Goal: Information Seeking & Learning: Learn about a topic

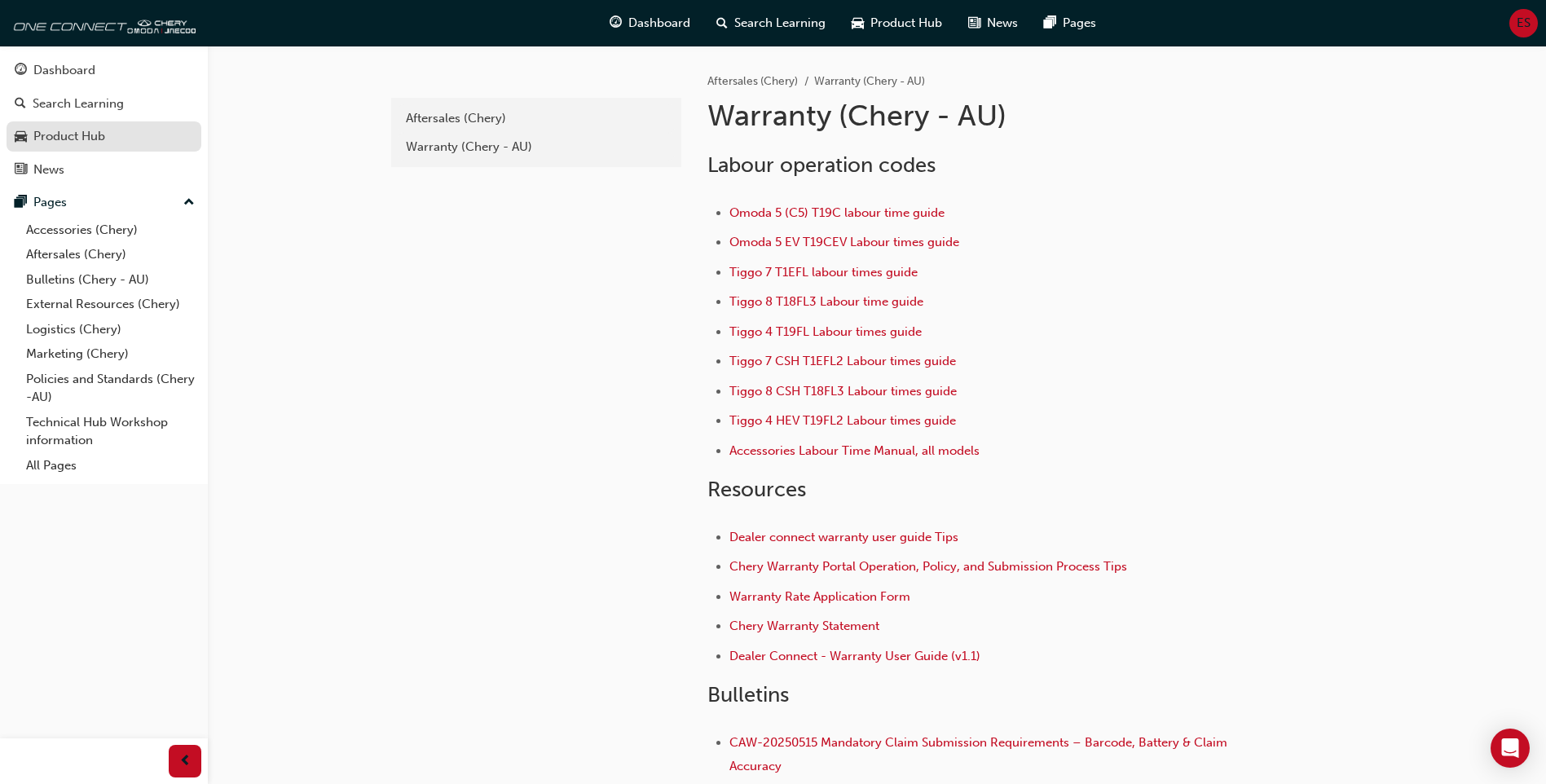
click at [102, 128] on div "Product Hub" at bounding box center [70, 135] width 72 height 18
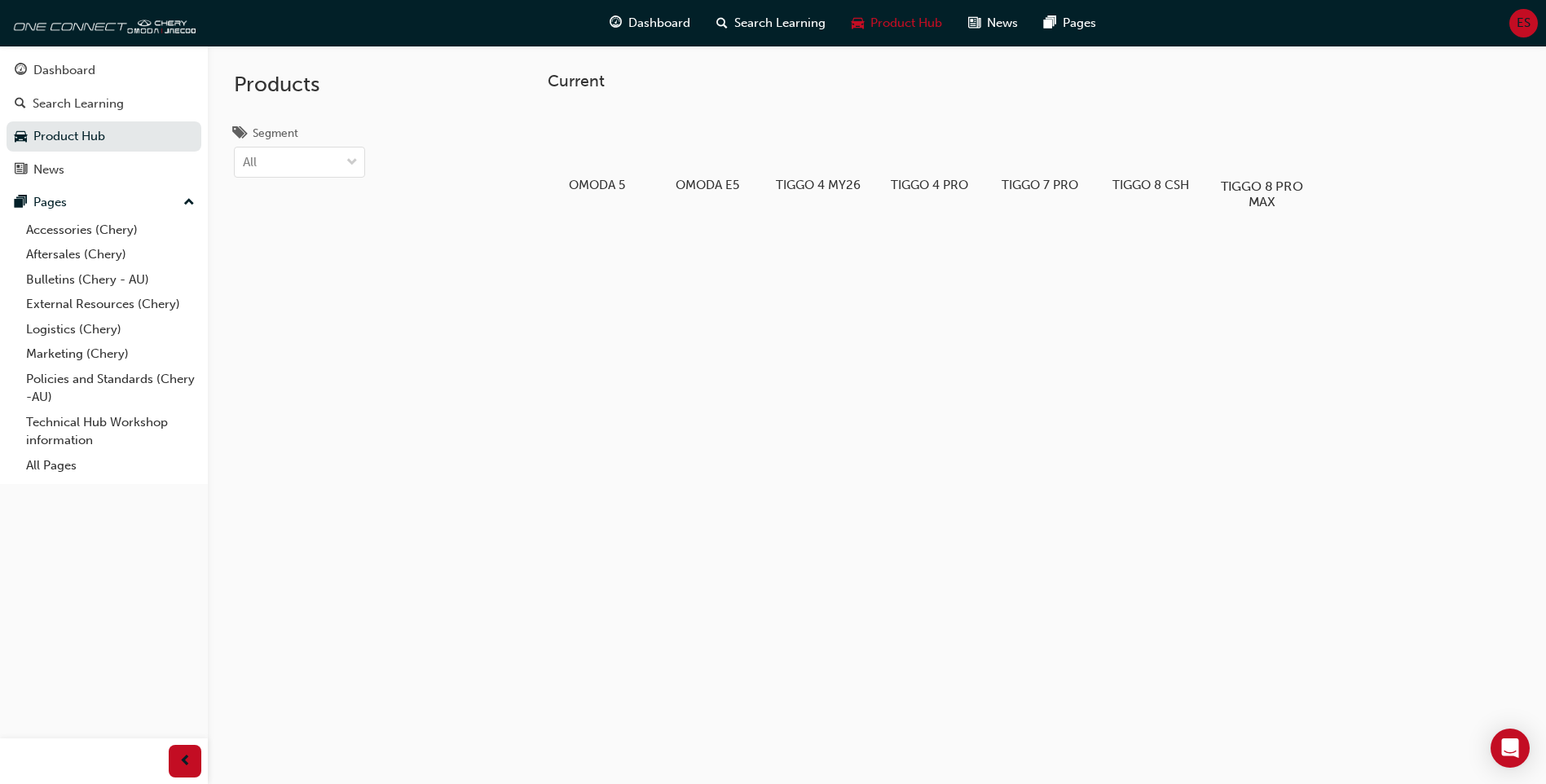
click at [1263, 182] on h5 "TIGGO 8 PRO MAX" at bounding box center [1262, 194] width 91 height 31
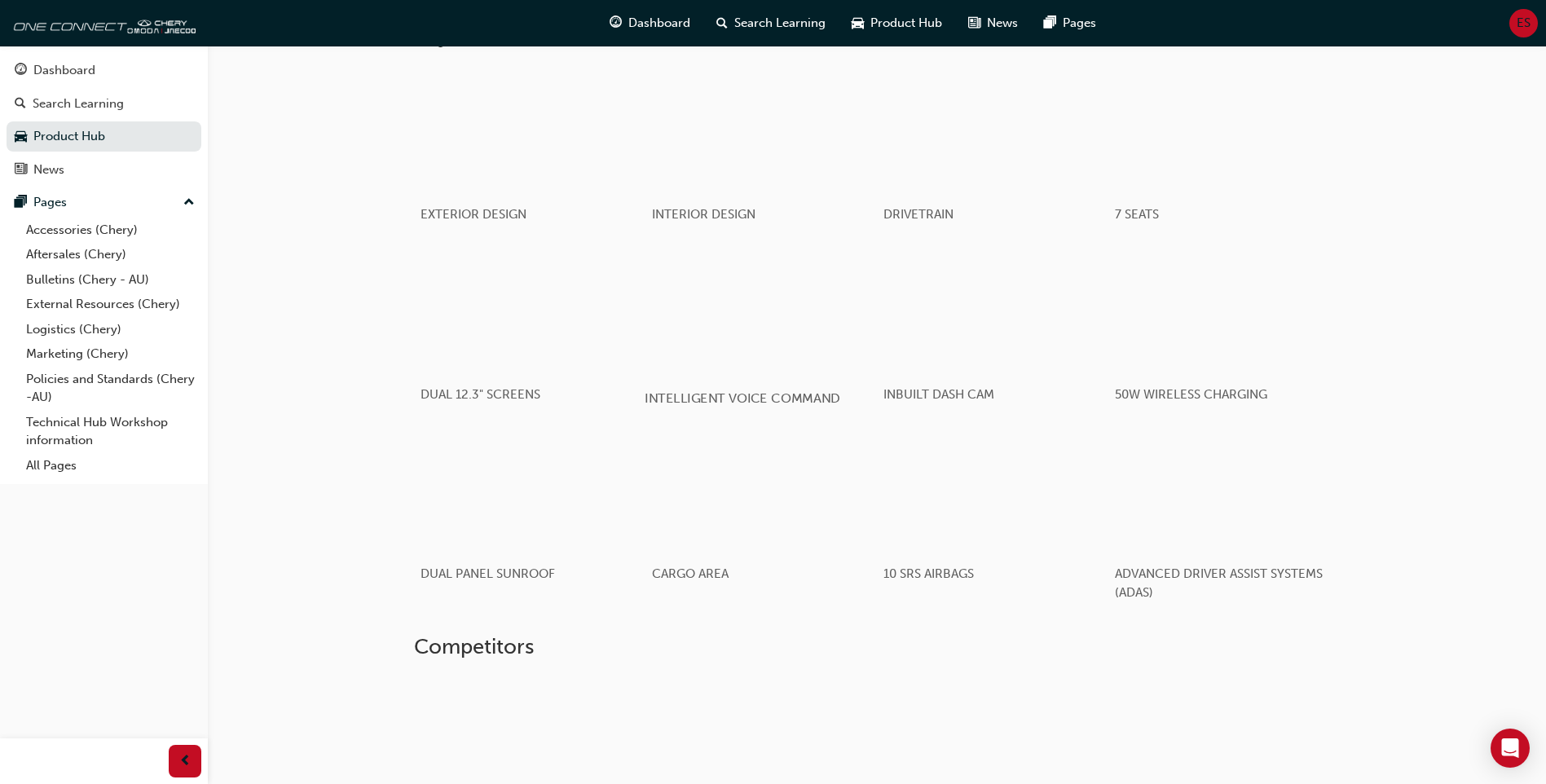
scroll to position [1174, 0]
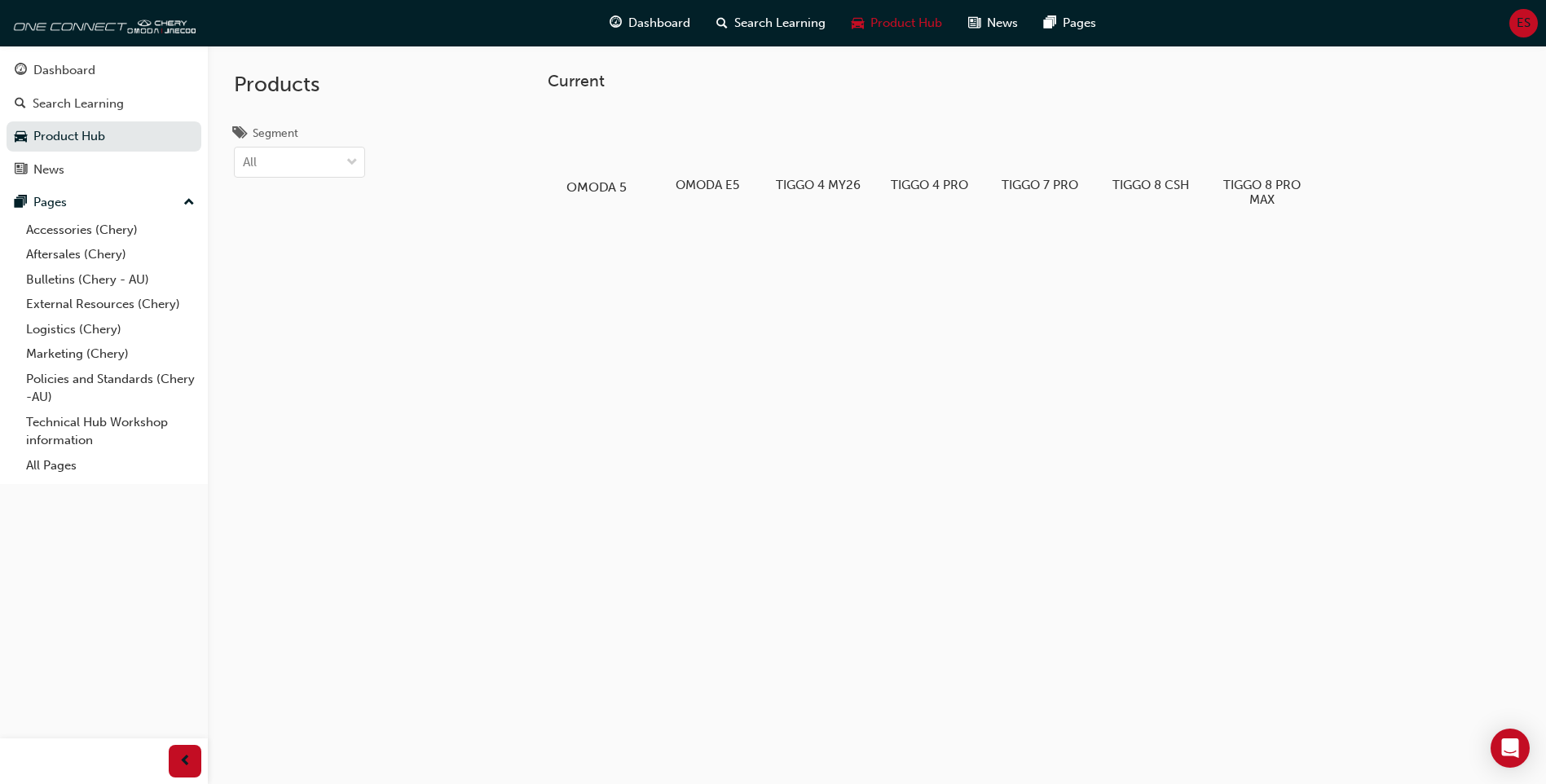
click at [618, 158] on div at bounding box center [598, 139] width 91 height 65
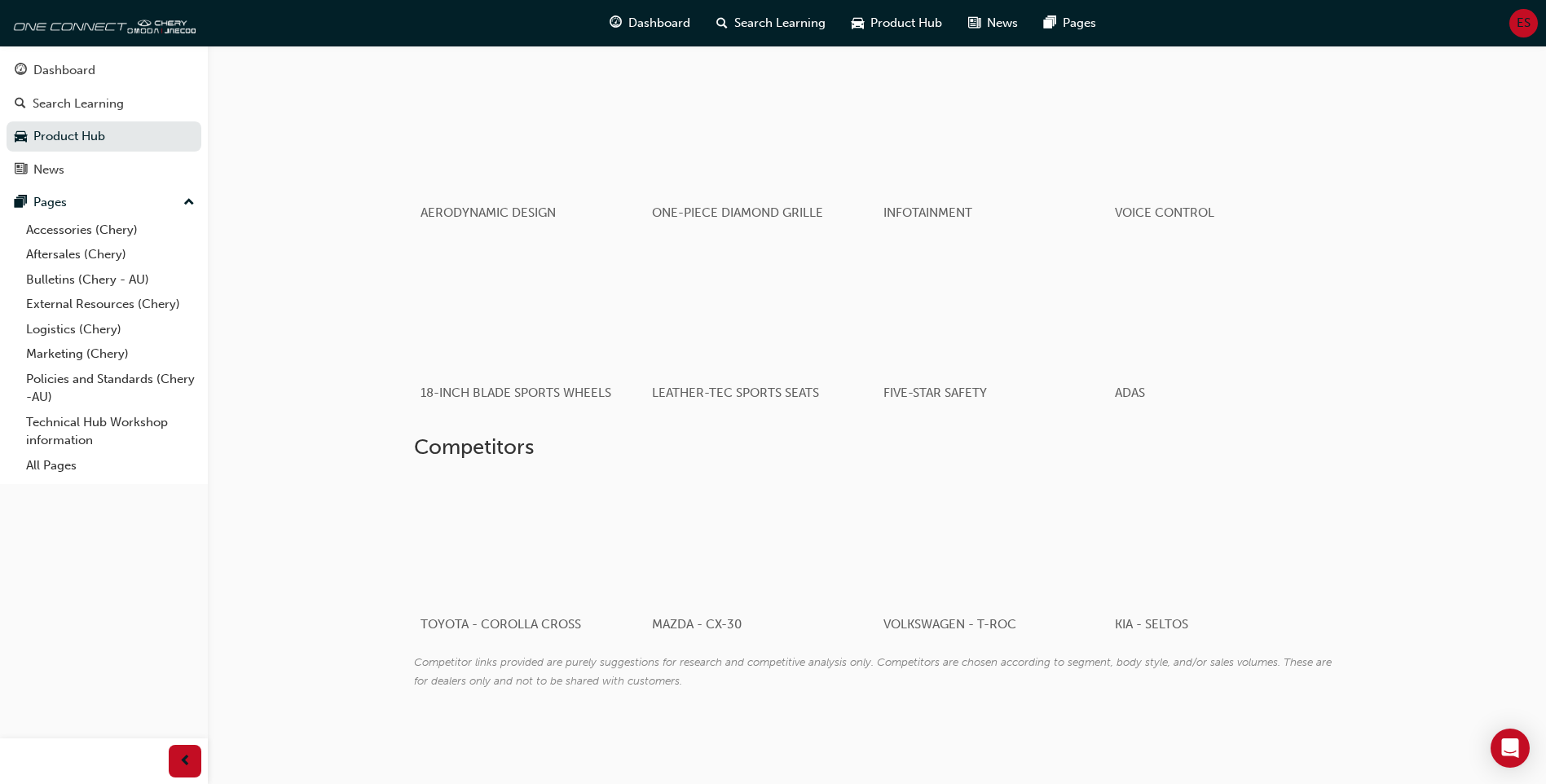
scroll to position [976, 0]
drag, startPoint x: 504, startPoint y: 543, endPoint x: 665, endPoint y: 519, distance: 162.8
click at [504, 542] on div at bounding box center [512, 540] width 184 height 122
